Goal: Check status: Check status

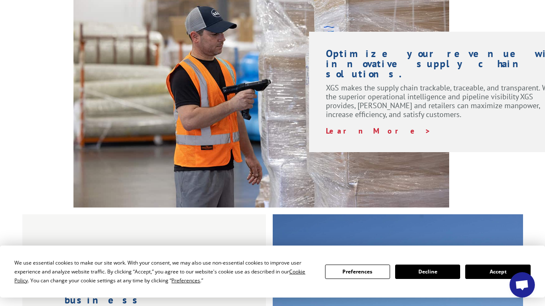
scroll to position [114, 0]
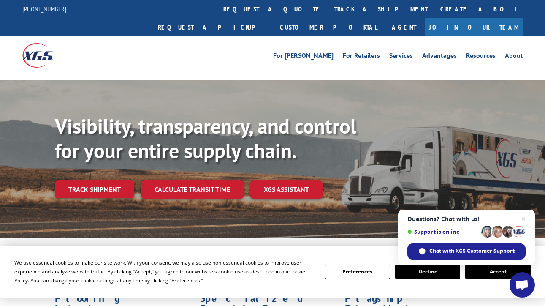
click at [492, 271] on button "Accept" at bounding box center [497, 271] width 65 height 14
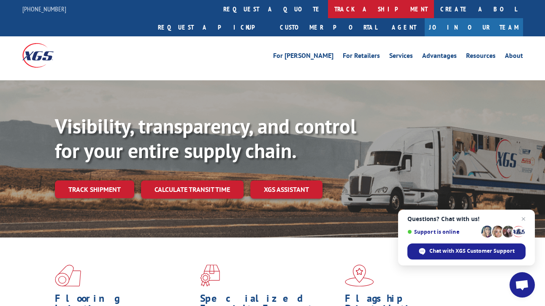
click at [328, 5] on link "track a shipment" at bounding box center [381, 9] width 106 height 18
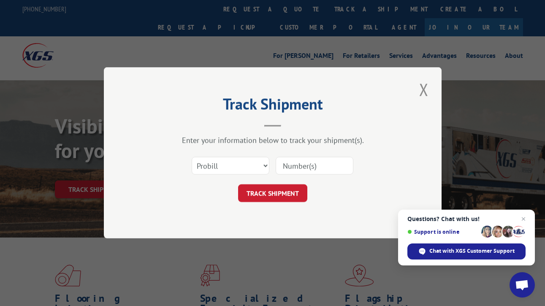
click at [308, 165] on input at bounding box center [315, 166] width 78 height 18
paste input "17401774"
type input "17401774"
click at [272, 190] on button "TRACK SHIPMENT" at bounding box center [272, 193] width 69 height 18
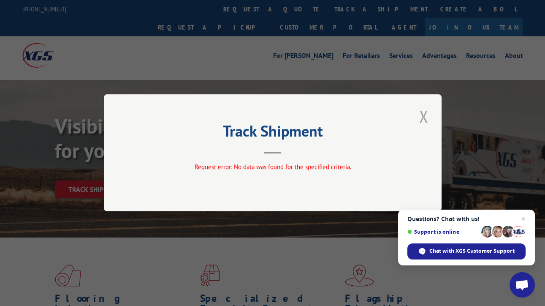
click at [421, 120] on button "Close modal" at bounding box center [424, 116] width 14 height 23
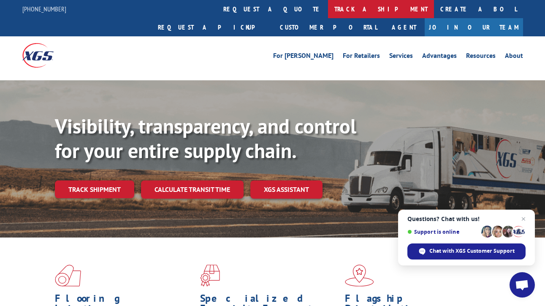
click at [328, 8] on link "track a shipment" at bounding box center [381, 9] width 106 height 18
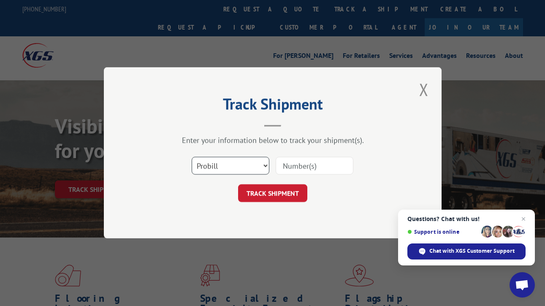
select select "bol"
click at [293, 169] on input at bounding box center [315, 166] width 78 height 18
paste input "17401774"
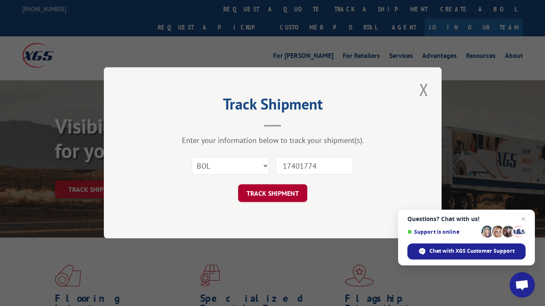
type input "17401774"
click at [302, 193] on button "TRACK SHIPMENT" at bounding box center [272, 193] width 69 height 18
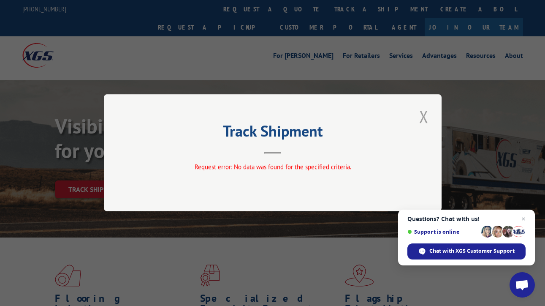
click at [419, 122] on button "Close modal" at bounding box center [424, 116] width 14 height 23
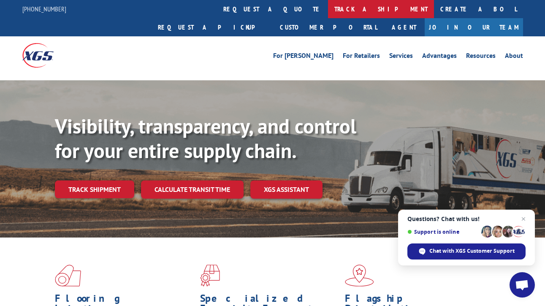
click at [328, 8] on link "track a shipment" at bounding box center [381, 9] width 106 height 18
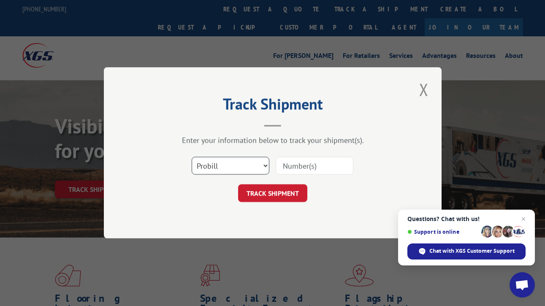
select select "po"
click at [299, 167] on input at bounding box center [315, 166] width 78 height 18
paste input "17401774"
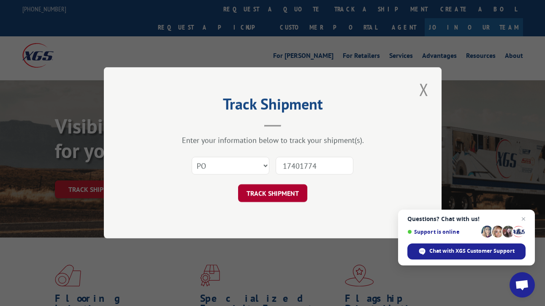
type input "17401774"
click at [287, 189] on button "TRACK SHIPMENT" at bounding box center [272, 193] width 69 height 18
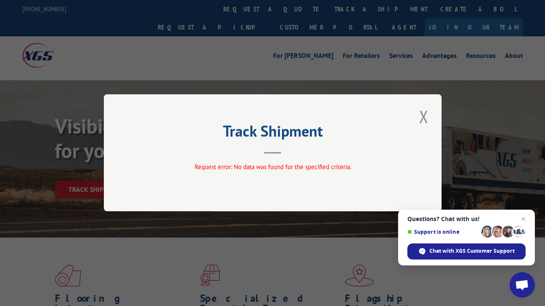
drag, startPoint x: 421, startPoint y: 118, endPoint x: 425, endPoint y: 121, distance: 4.8
click at [421, 118] on button "Close modal" at bounding box center [424, 116] width 14 height 23
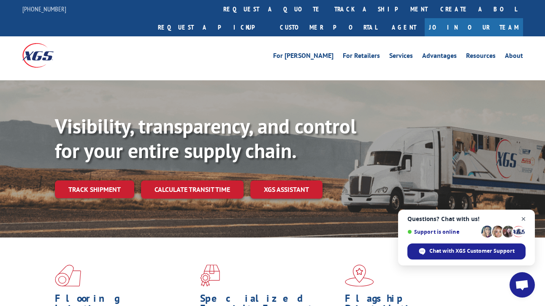
click at [527, 215] on span "Open chat" at bounding box center [523, 219] width 11 height 11
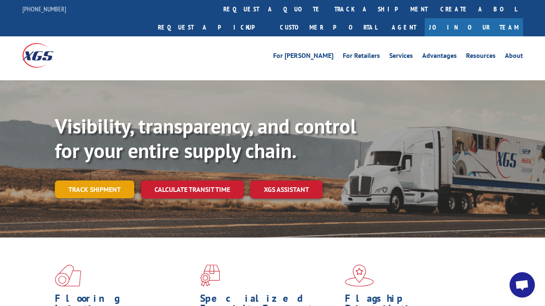
click at [92, 180] on link "Track shipment" at bounding box center [94, 189] width 79 height 18
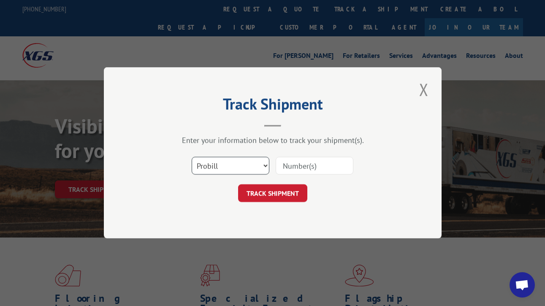
select select "po"
click at [296, 173] on input at bounding box center [315, 166] width 78 height 18
paste input "17401774"
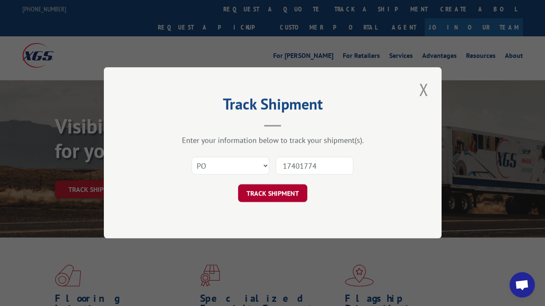
type input "17401774"
click at [281, 191] on button "TRACK SHIPMENT" at bounding box center [272, 193] width 69 height 18
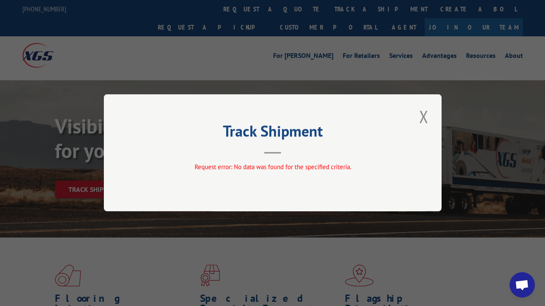
click at [424, 115] on button "Close modal" at bounding box center [424, 116] width 14 height 23
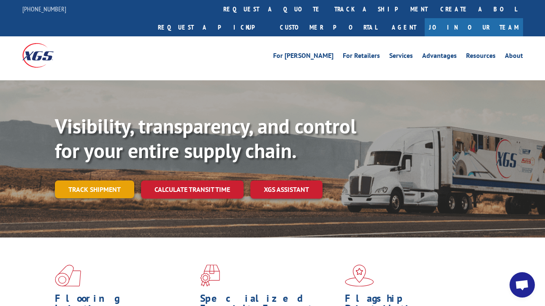
click at [78, 180] on link "Track shipment" at bounding box center [94, 189] width 79 height 18
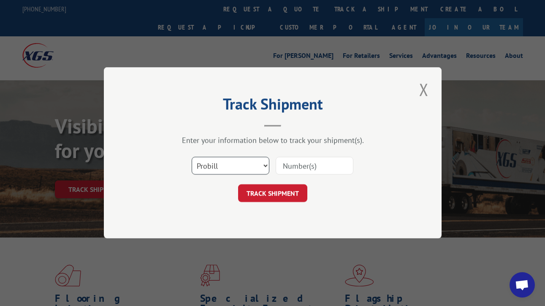
select select "bol"
click at [304, 168] on input at bounding box center [315, 166] width 78 height 18
paste input "17401774"
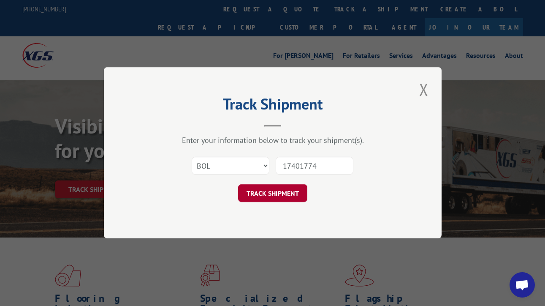
type input "17401774"
click at [282, 194] on button "TRACK SHIPMENT" at bounding box center [272, 193] width 69 height 18
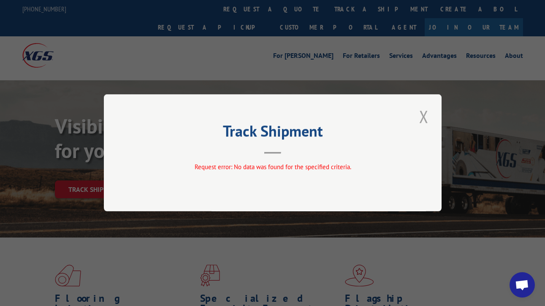
click at [423, 116] on button "Close modal" at bounding box center [424, 116] width 14 height 23
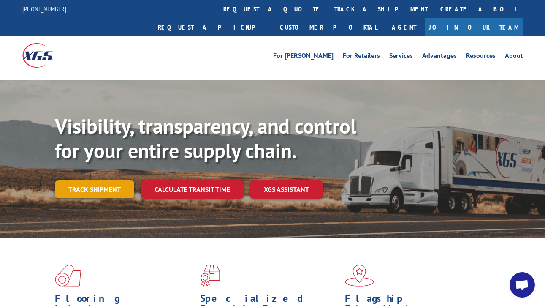
click at [107, 180] on link "Track shipment" at bounding box center [94, 189] width 79 height 18
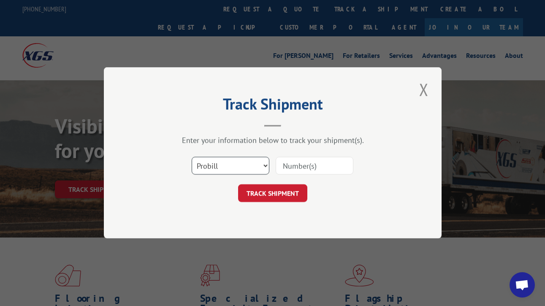
select select "po"
click at [311, 160] on input at bounding box center [315, 166] width 78 height 18
paste input "17401774"
type input "17401774"
click at [254, 202] on div "Track Shipment Enter your information below to track your shipment(s). Select c…" at bounding box center [273, 152] width 338 height 171
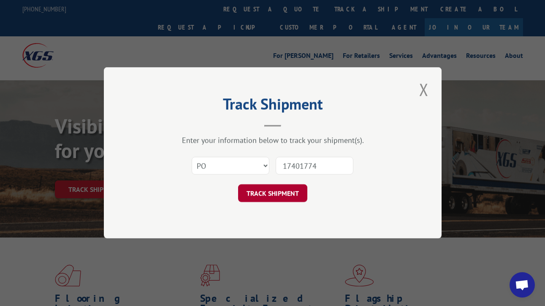
click at [253, 195] on button "TRACK SHIPMENT" at bounding box center [272, 193] width 69 height 18
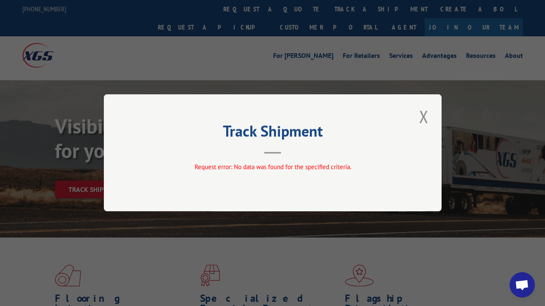
click at [425, 119] on button "Close modal" at bounding box center [424, 116] width 14 height 23
